Goal: Information Seeking & Learning: Learn about a topic

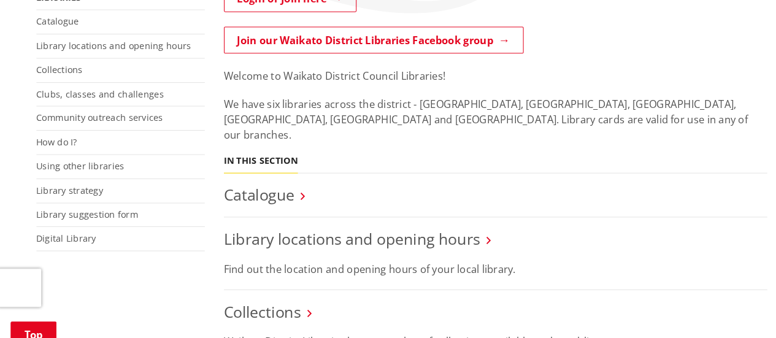
scroll to position [259, 0]
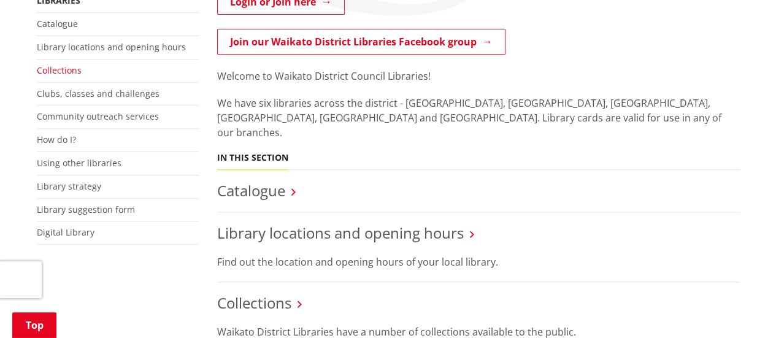
click at [63, 64] on link "Collections" at bounding box center [59, 70] width 45 height 12
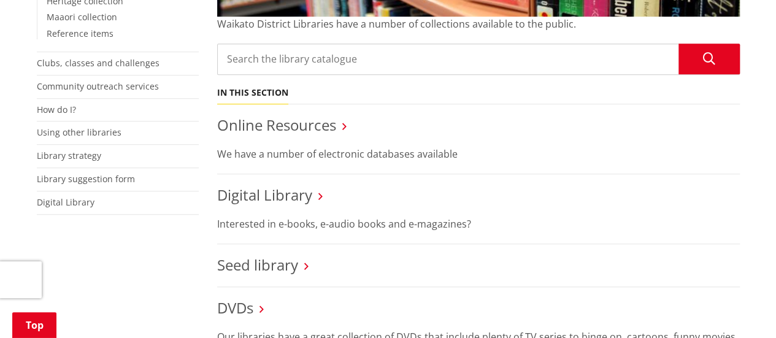
scroll to position [426, 0]
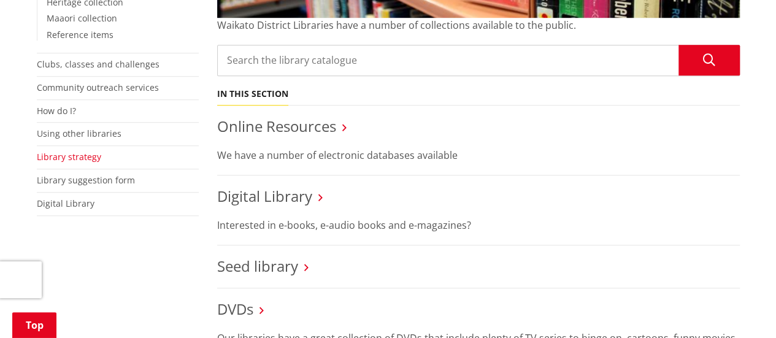
click at [88, 155] on link "Library strategy" at bounding box center [69, 157] width 64 height 12
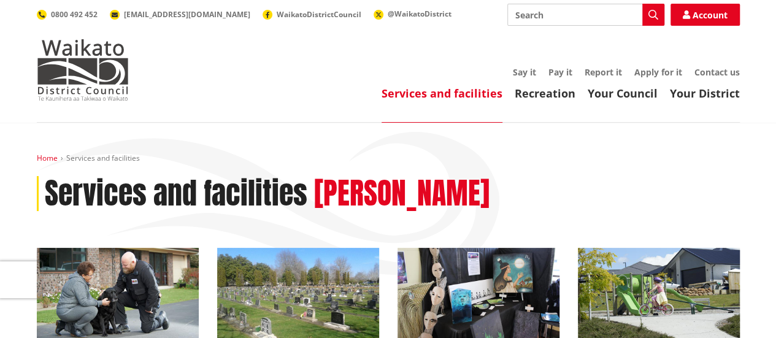
click at [49, 158] on link "Home" at bounding box center [47, 158] width 21 height 10
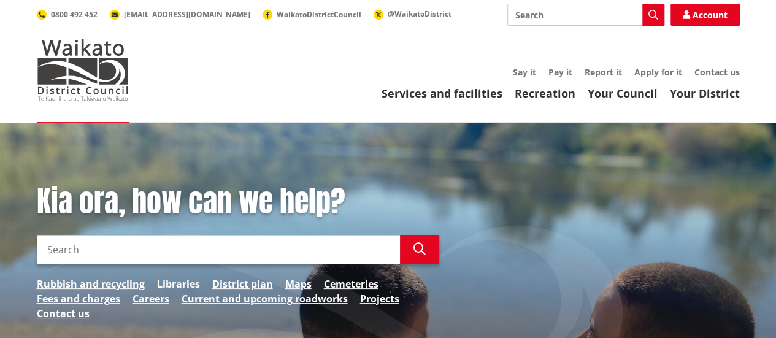
click at [187, 282] on link "Libraries" at bounding box center [178, 284] width 43 height 15
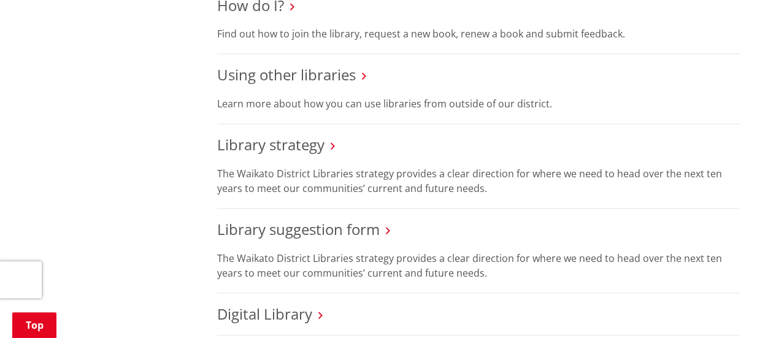
scroll to position [741, 0]
click at [285, 133] on link "Library strategy" at bounding box center [270, 143] width 107 height 20
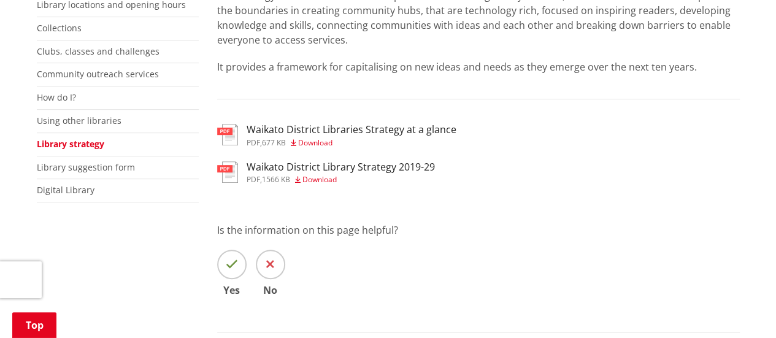
scroll to position [302, 0]
click at [395, 130] on h3 "Waikato District Libraries Strategy at a glance" at bounding box center [352, 129] width 210 height 12
